Goal: Task Accomplishment & Management: Manage account settings

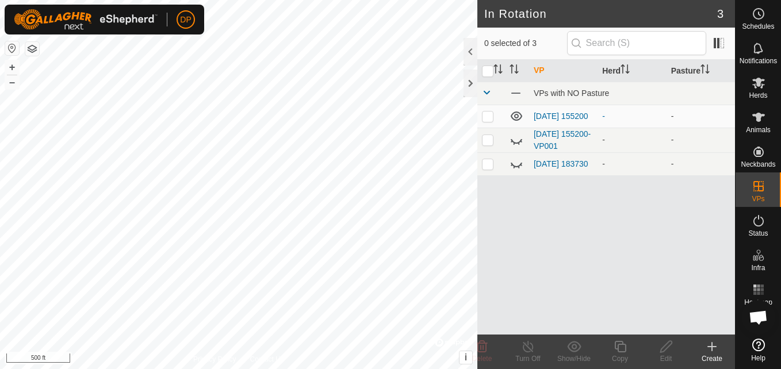
scroll to position [690, 0]
click at [514, 142] on icon at bounding box center [517, 140] width 14 height 14
click at [514, 142] on icon at bounding box center [517, 140] width 12 height 9
click at [518, 167] on icon at bounding box center [517, 164] width 14 height 14
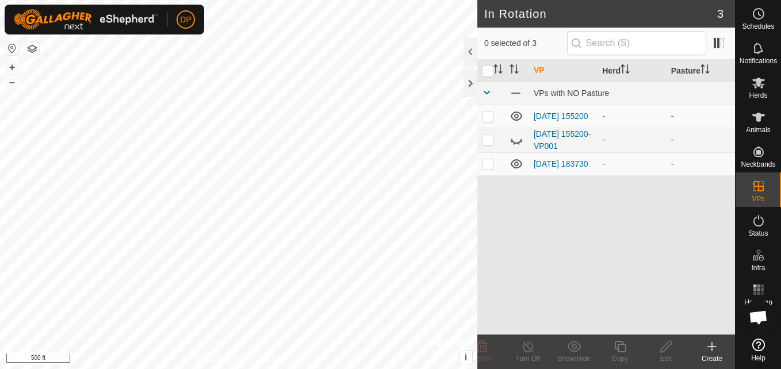
click at [518, 167] on icon at bounding box center [517, 163] width 12 height 9
click at [712, 345] on icon at bounding box center [712, 347] width 0 height 8
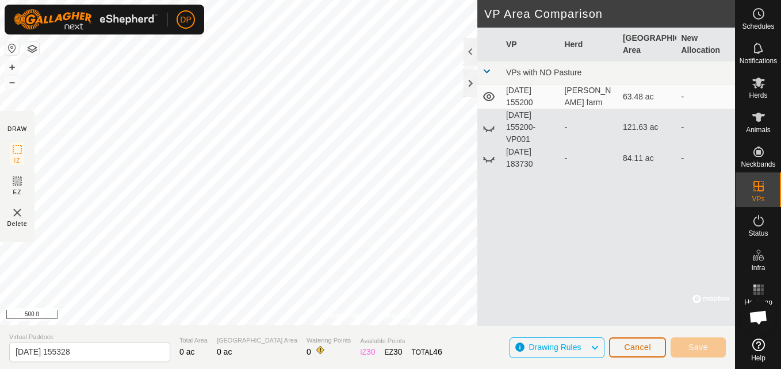
click at [634, 350] on span "Cancel" at bounding box center [637, 347] width 27 height 9
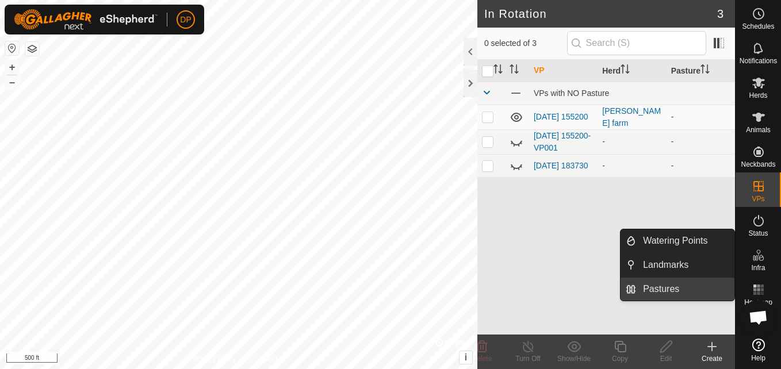
click at [715, 287] on link "Pastures" at bounding box center [685, 289] width 98 height 23
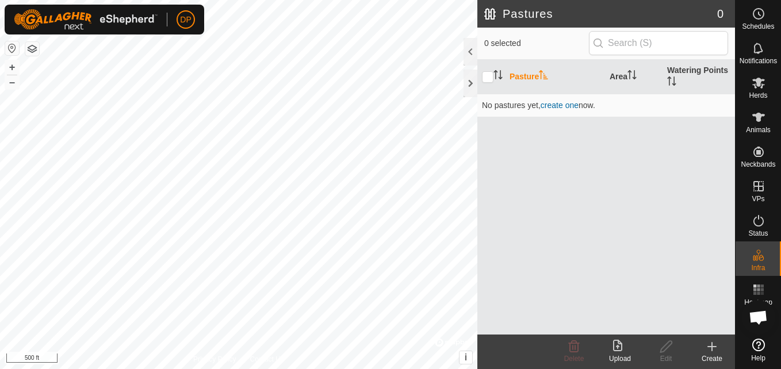
click at [709, 347] on icon at bounding box center [712, 347] width 8 height 0
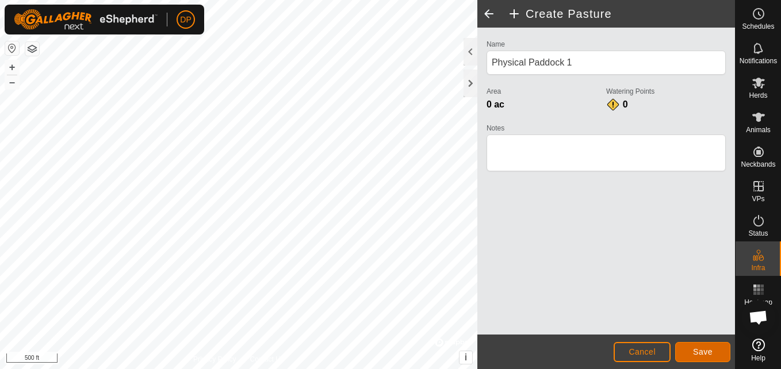
click at [695, 348] on span "Save" at bounding box center [703, 351] width 20 height 9
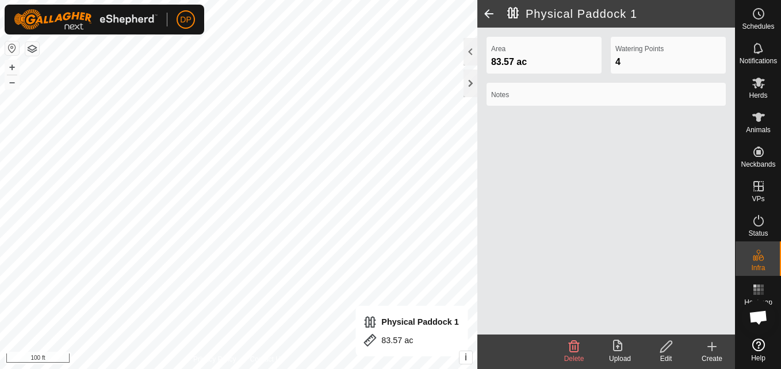
click at [668, 345] on icon at bounding box center [666, 347] width 14 height 14
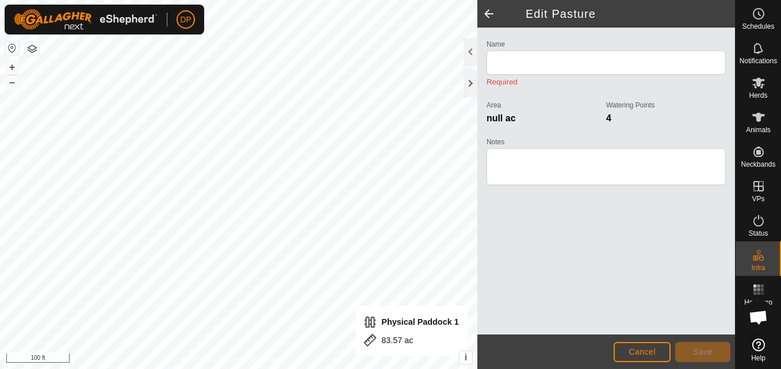
type input "Physical Paddock 1"
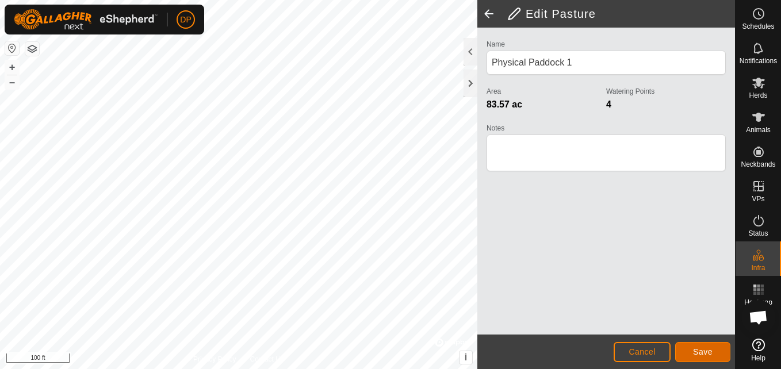
click at [711, 345] on button "Save" at bounding box center [702, 352] width 55 height 20
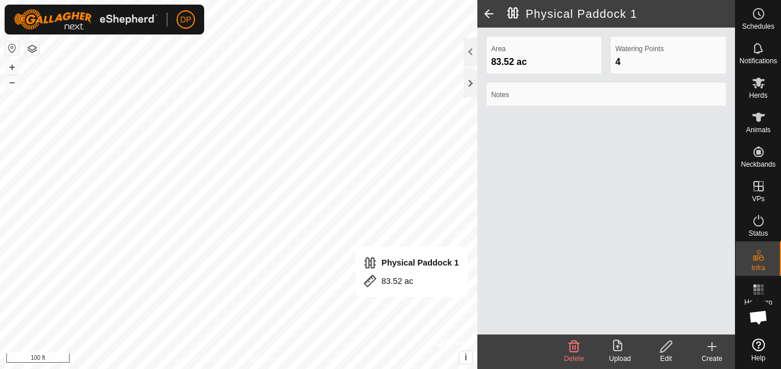
click at [618, 347] on icon at bounding box center [617, 346] width 9 height 12
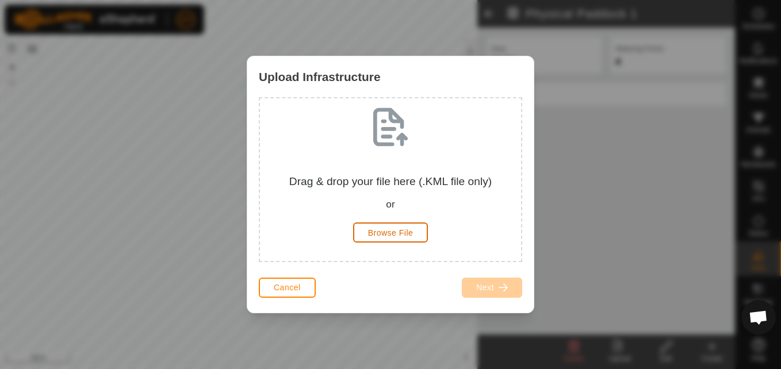
click at [396, 231] on span "Browse File" at bounding box center [390, 232] width 45 height 9
click at [596, 113] on div "Upload Infrastructure Drag & drop your file here (.KML file only) or Browse Fil…" at bounding box center [390, 184] width 781 height 369
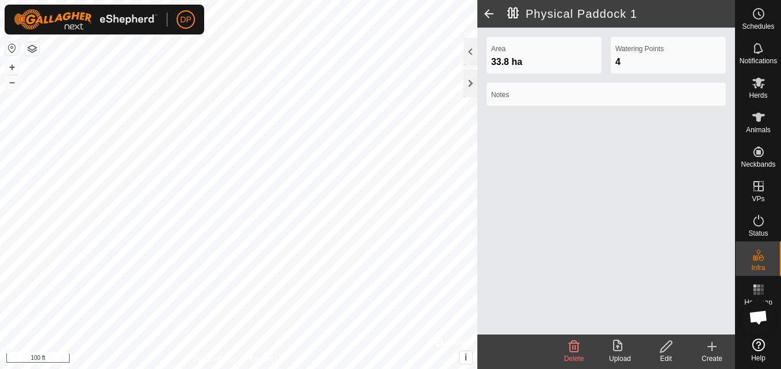
scroll to position [690, 0]
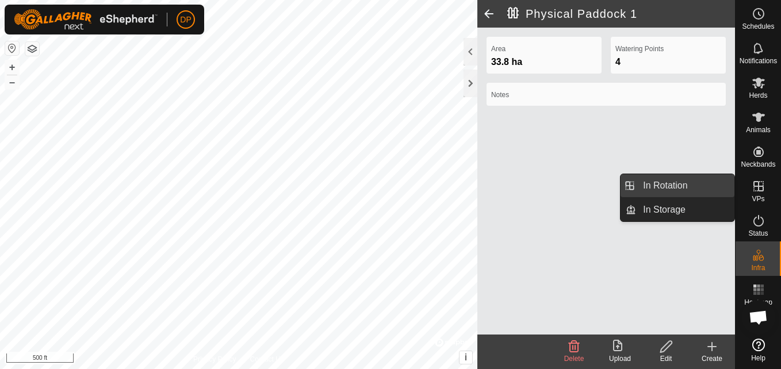
click at [729, 183] on link "In Rotation" at bounding box center [685, 185] width 98 height 23
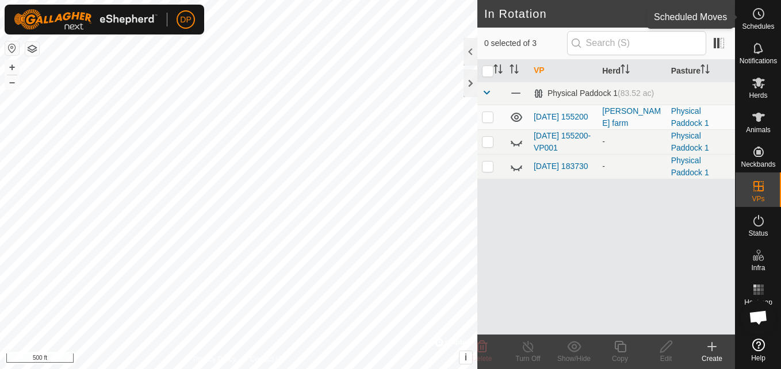
click at [753, 12] on icon at bounding box center [759, 14] width 14 height 14
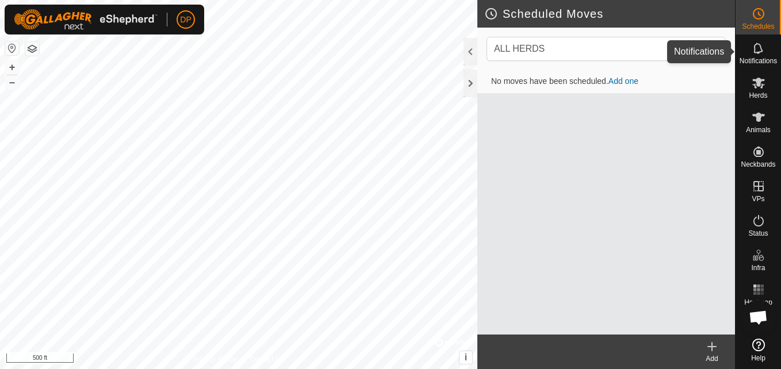
click at [754, 48] on icon at bounding box center [757, 48] width 9 height 11
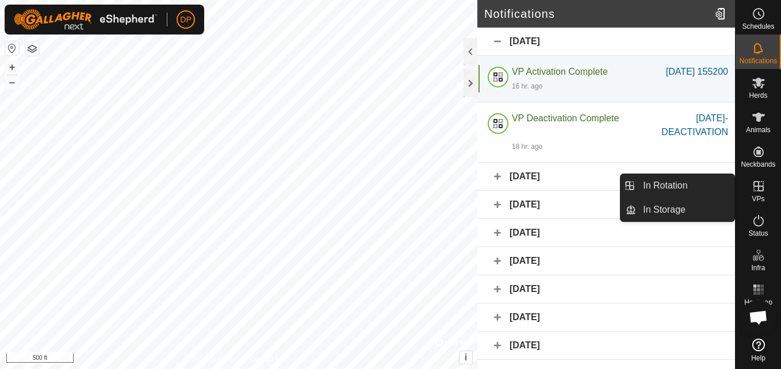
click at [760, 186] on icon at bounding box center [758, 186] width 10 height 10
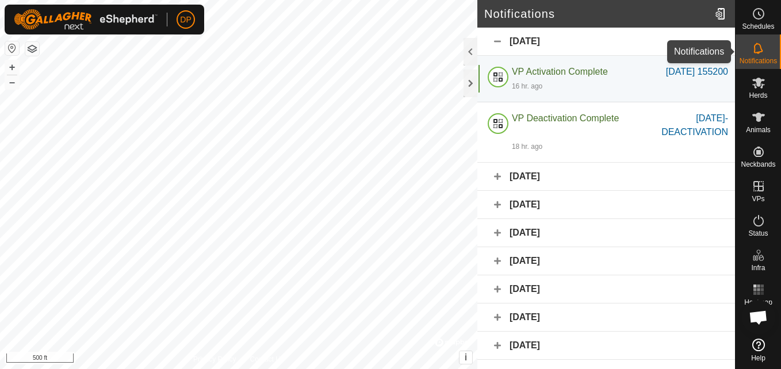
click at [759, 49] on icon at bounding box center [759, 48] width 14 height 14
click at [757, 88] on icon at bounding box center [759, 83] width 14 height 14
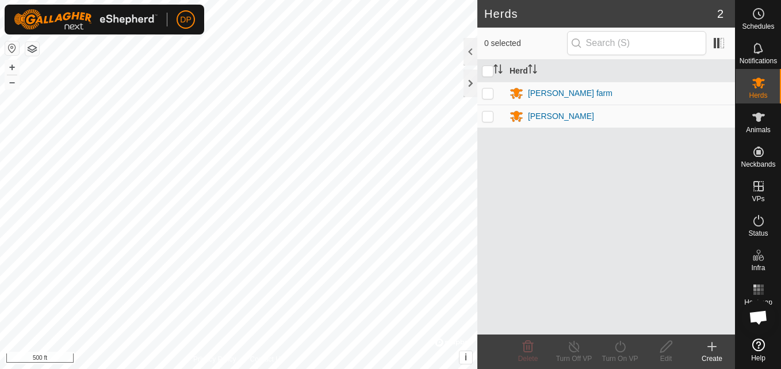
click at [489, 94] on p-checkbox at bounding box center [488, 93] width 12 height 9
checkbox input "true"
click at [491, 115] on p-checkbox at bounding box center [488, 116] width 12 height 9
checkbox input "true"
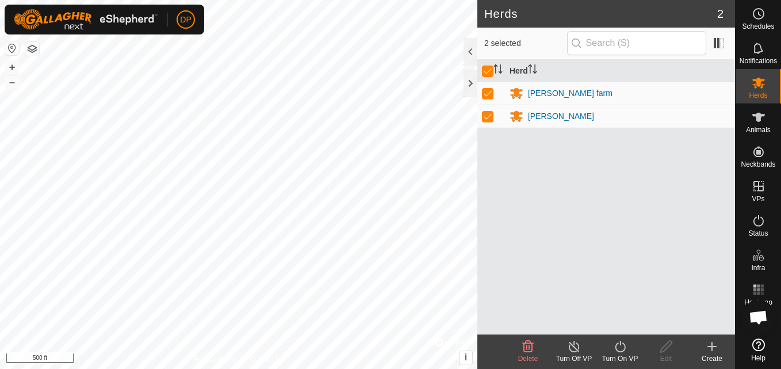
click at [487, 113] on p-checkbox at bounding box center [488, 116] width 12 height 9
checkbox input "false"
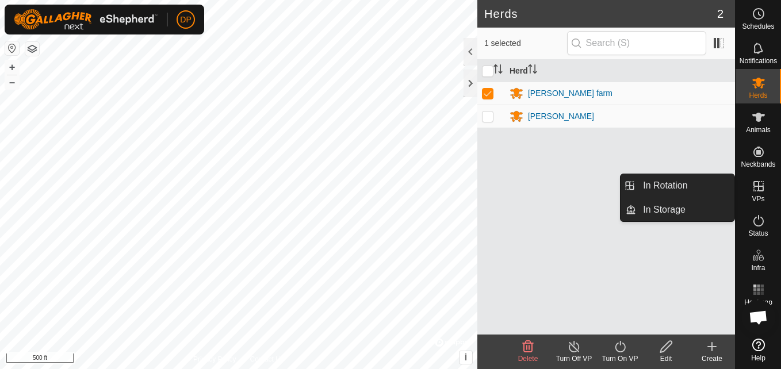
click at [753, 183] on icon at bounding box center [759, 186] width 14 height 14
click at [725, 206] on link "In Storage" at bounding box center [685, 209] width 98 height 23
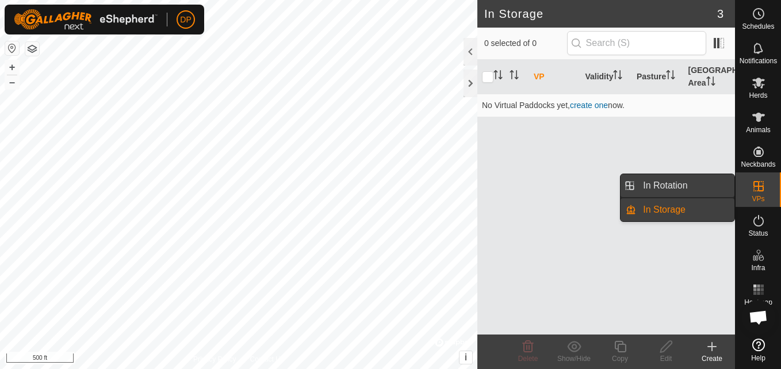
click at [710, 187] on link "In Rotation" at bounding box center [685, 185] width 98 height 23
